Goal: Task Accomplishment & Management: Manage account settings

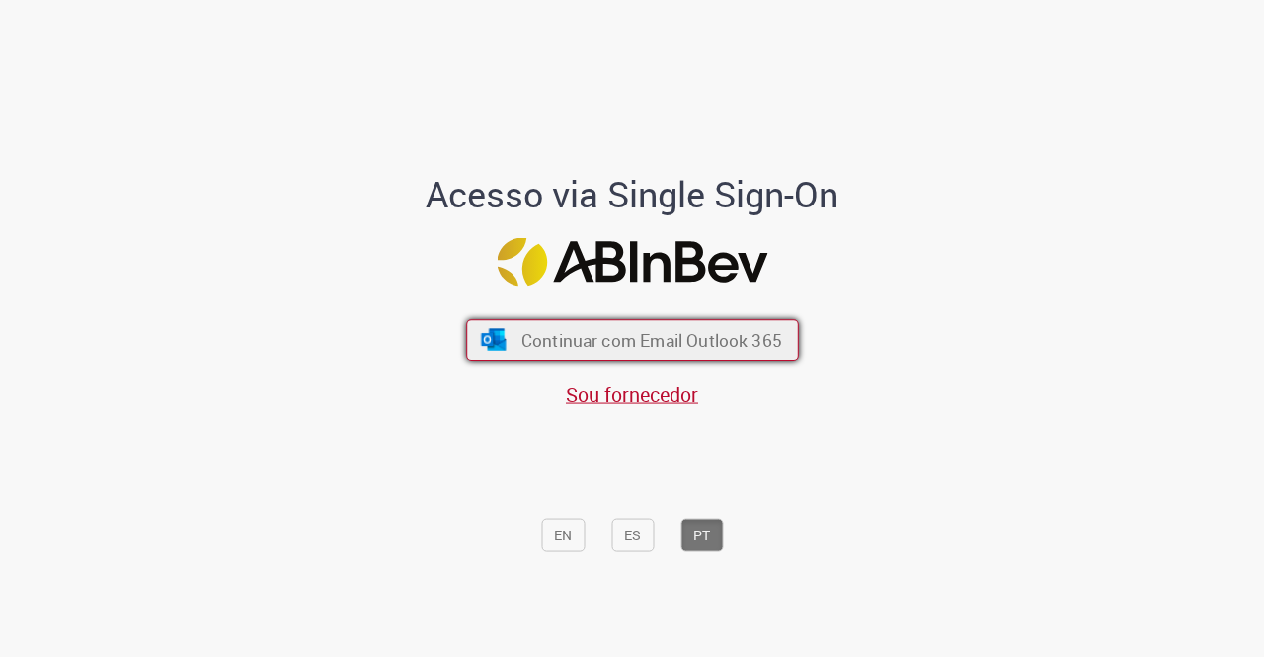
click at [665, 323] on button "Continuar com Email Outlook 365" at bounding box center [632, 339] width 333 height 41
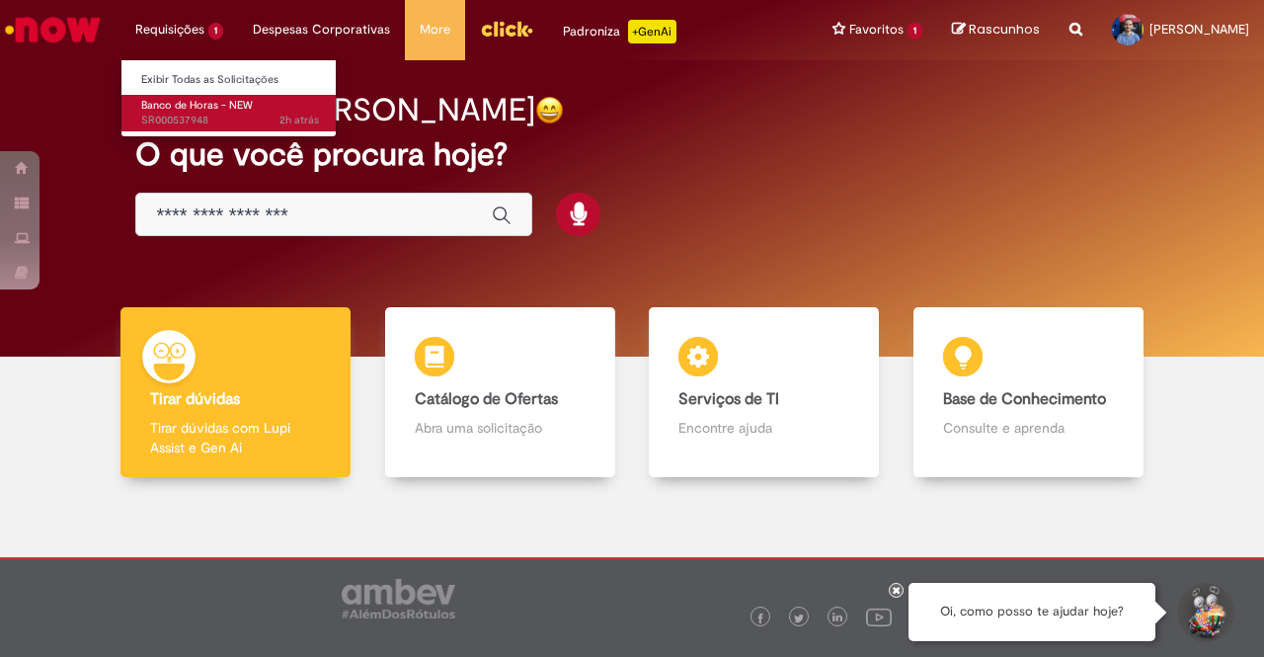
click at [205, 113] on span "2h atrás 2 horas atrás SR000537948" at bounding box center [230, 121] width 178 height 16
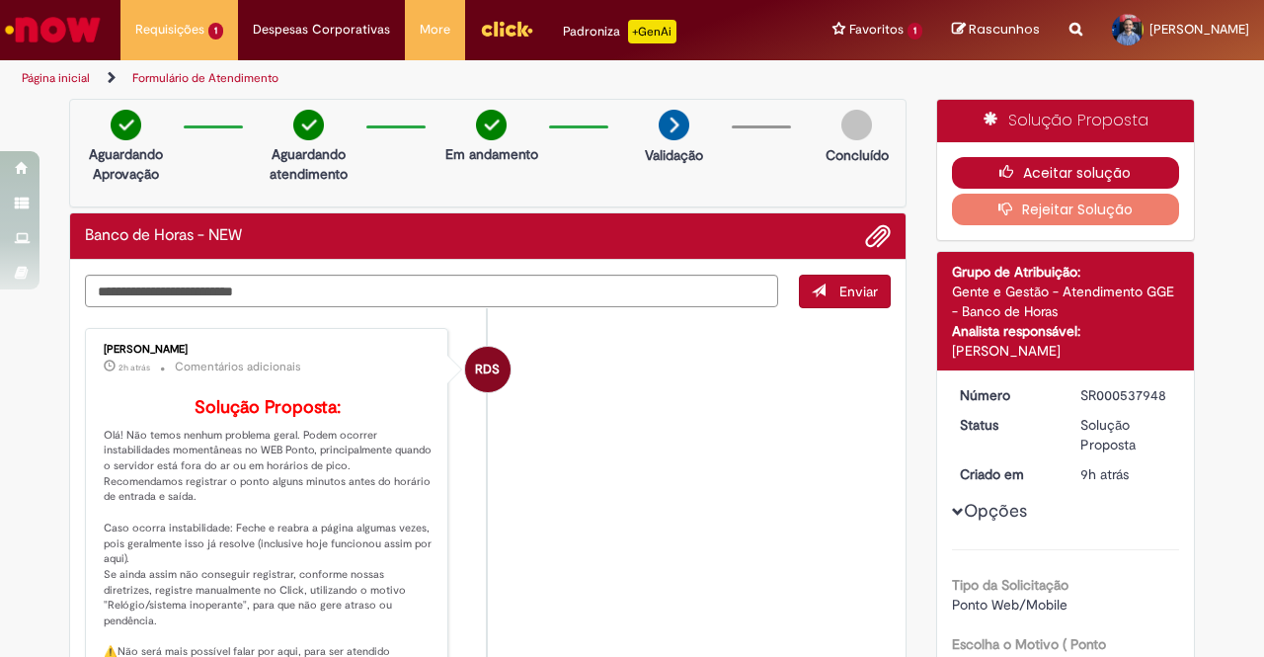
click at [1054, 166] on button "Aceitar solução" at bounding box center [1066, 173] width 228 height 32
